Goal: Use online tool/utility: Use online tool/utility

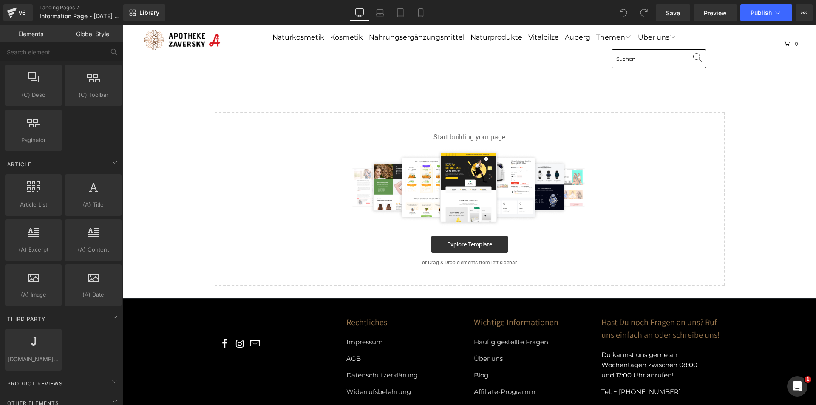
scroll to position [1485, 0]
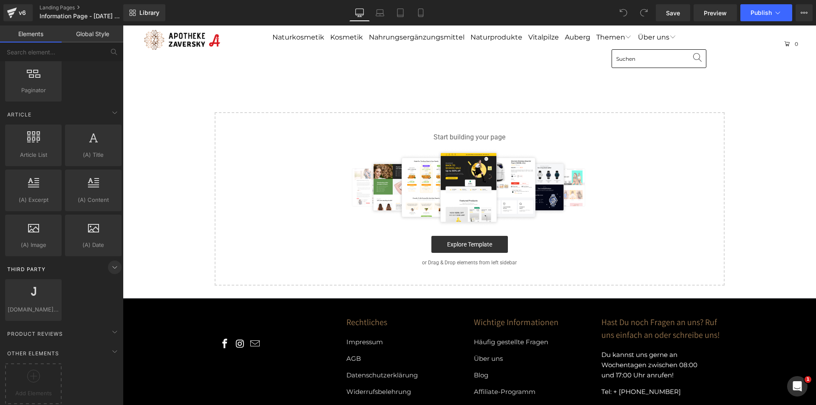
click at [110, 262] on icon at bounding box center [115, 267] width 10 height 10
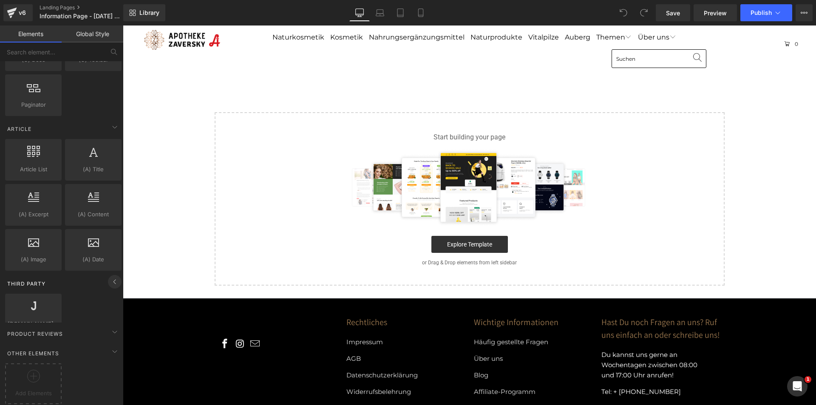
scroll to position [1440, 0]
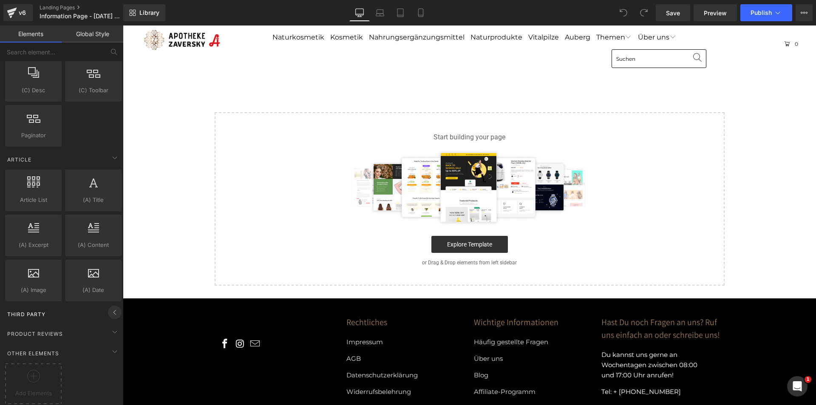
click at [110, 308] on icon at bounding box center [115, 312] width 10 height 10
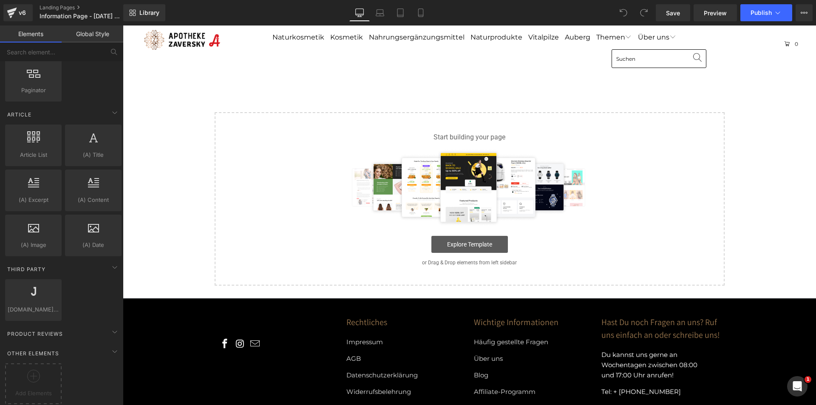
click at [464, 240] on link "Explore Template" at bounding box center [469, 244] width 76 height 17
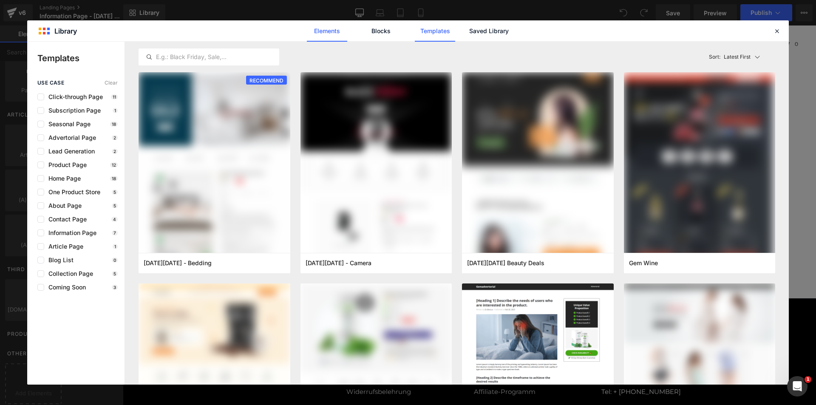
click at [415, 29] on link "Elements" at bounding box center [435, 30] width 40 height 21
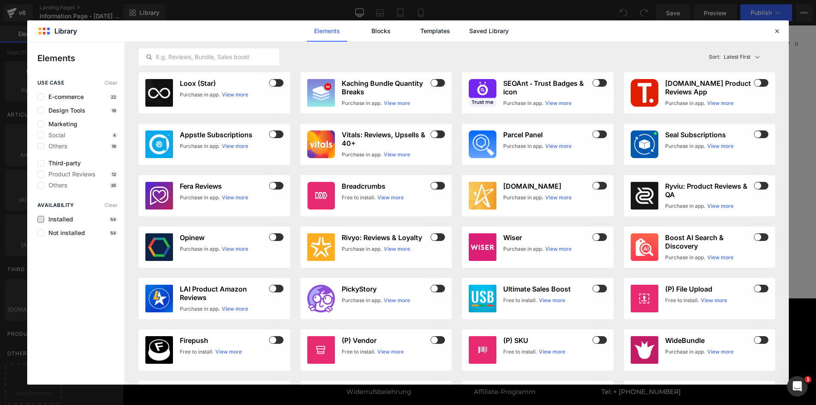
click at [65, 217] on span "Installed" at bounding box center [58, 219] width 29 height 7
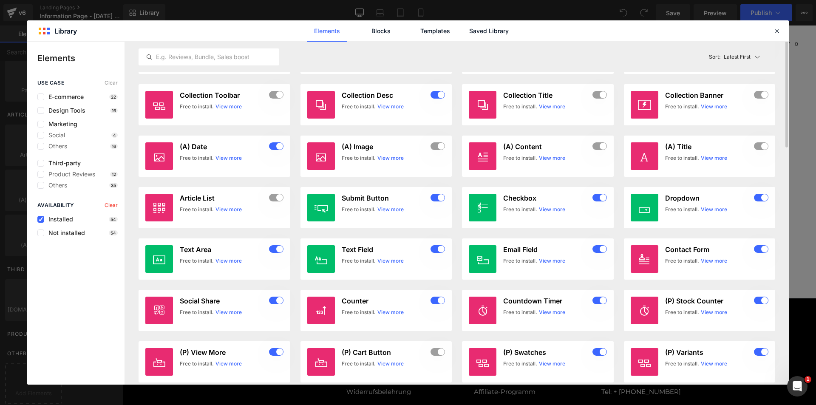
scroll to position [0, 0]
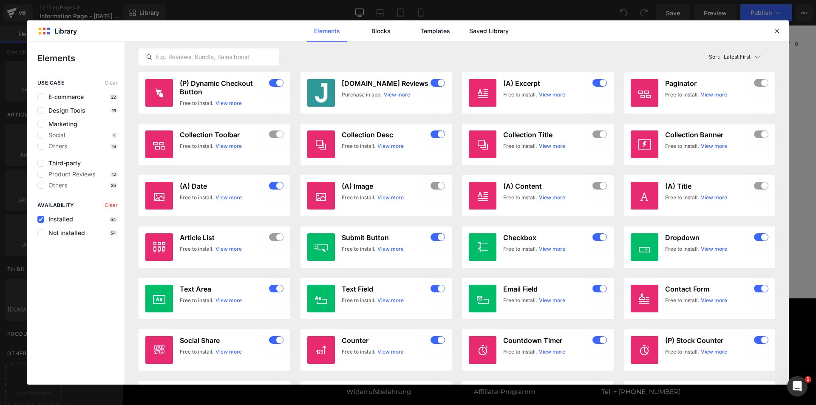
click at [63, 218] on span "Installed" at bounding box center [58, 219] width 29 height 7
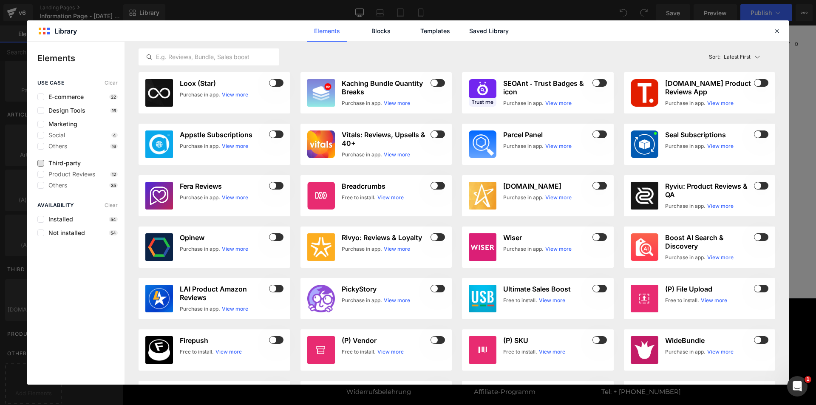
click at [63, 164] on span "Third-party" at bounding box center [62, 163] width 37 height 7
